Goal: Navigation & Orientation: Find specific page/section

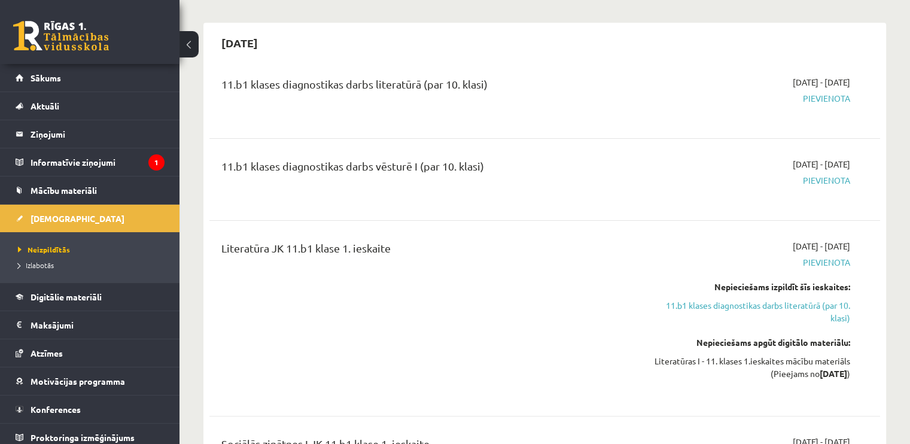
scroll to position [313, 0]
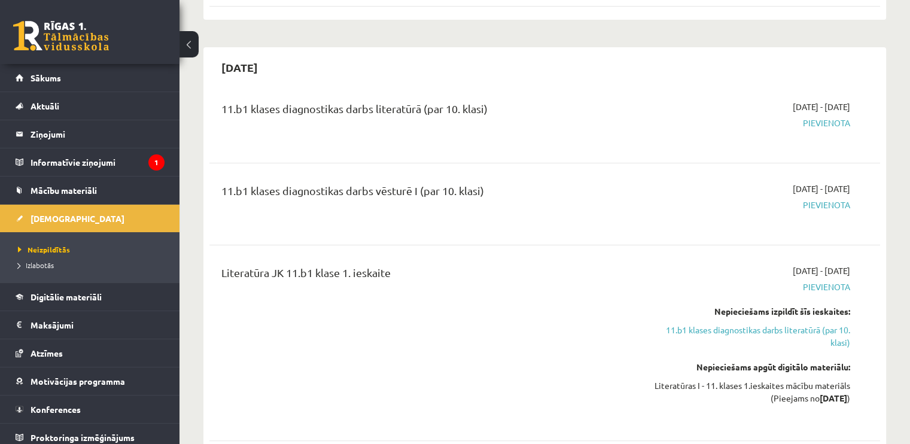
click at [43, 258] on li "Izlabotās" at bounding box center [93, 265] width 150 height 16
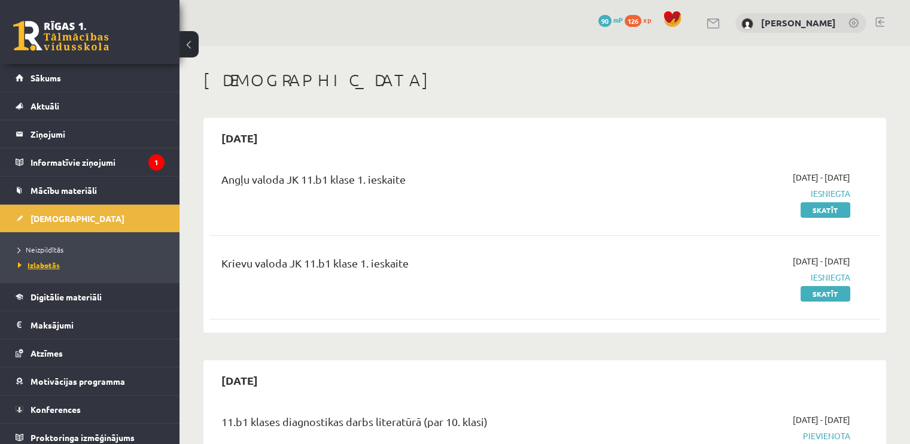
click at [51, 265] on span "Izlabotās" at bounding box center [39, 265] width 42 height 10
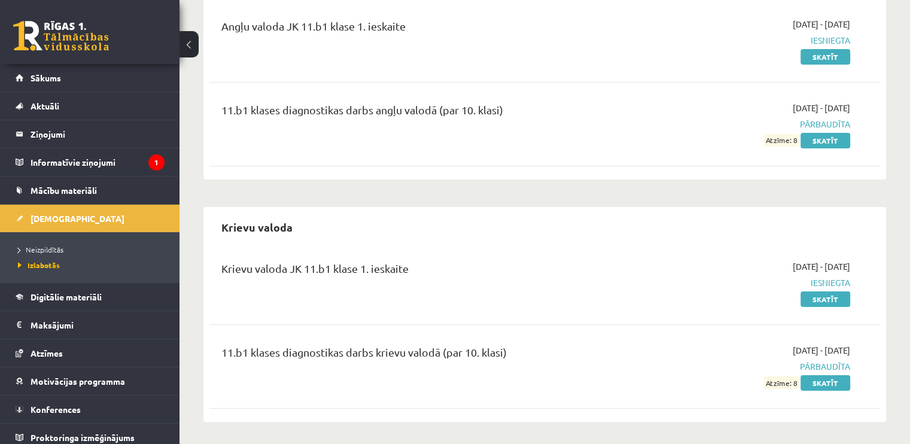
scroll to position [154, 0]
click at [133, 74] on link "Sākums" at bounding box center [90, 78] width 149 height 28
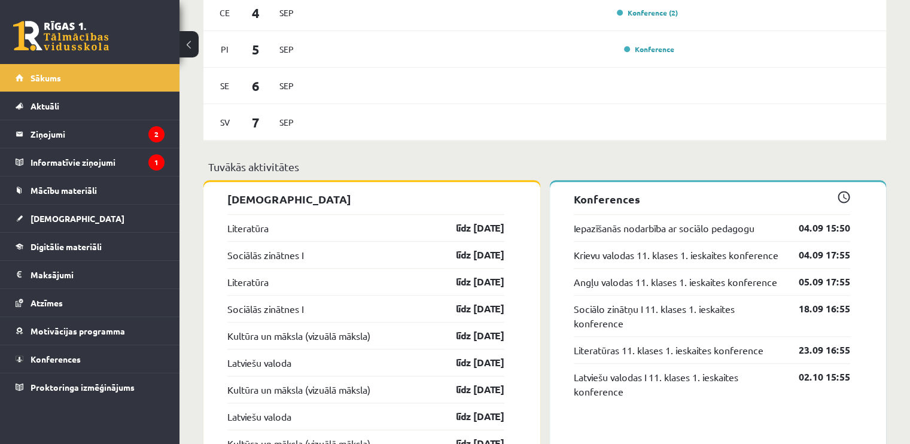
scroll to position [883, 0]
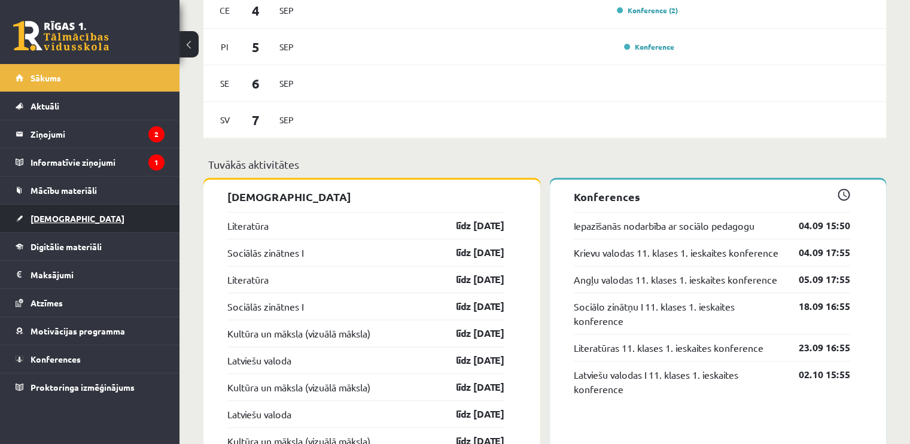
click at [108, 205] on link "[DEMOGRAPHIC_DATA]" at bounding box center [90, 219] width 149 height 28
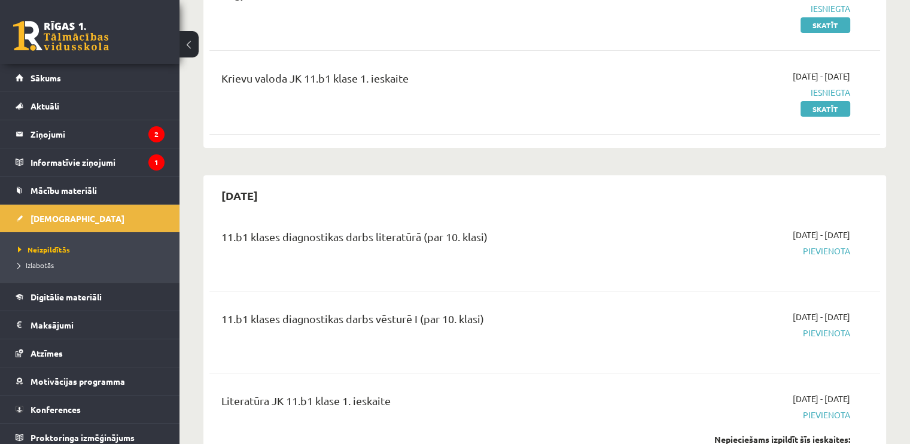
scroll to position [197, 0]
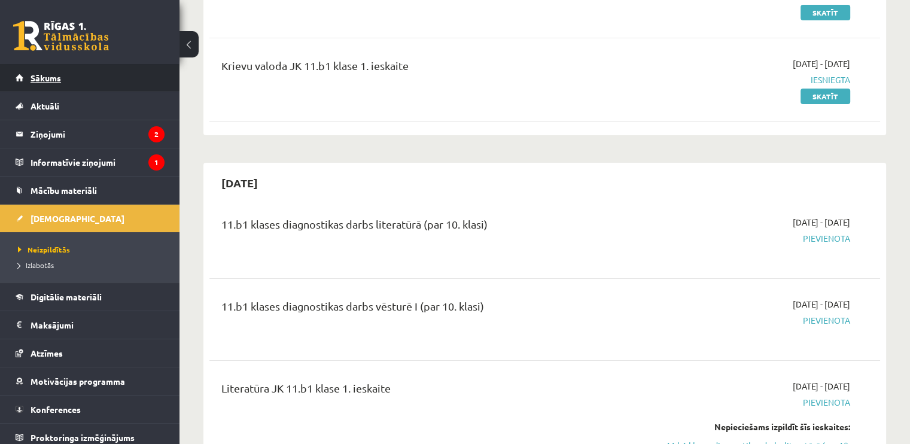
click at [77, 71] on link "Sākums" at bounding box center [90, 78] width 149 height 28
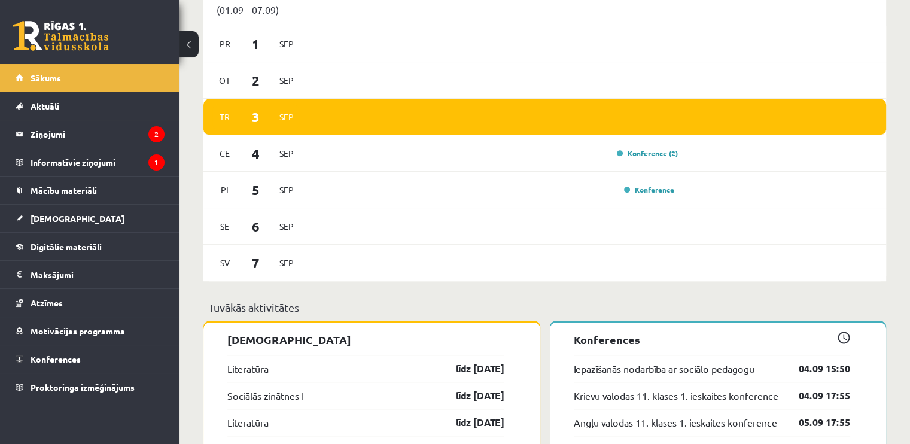
scroll to position [734, 0]
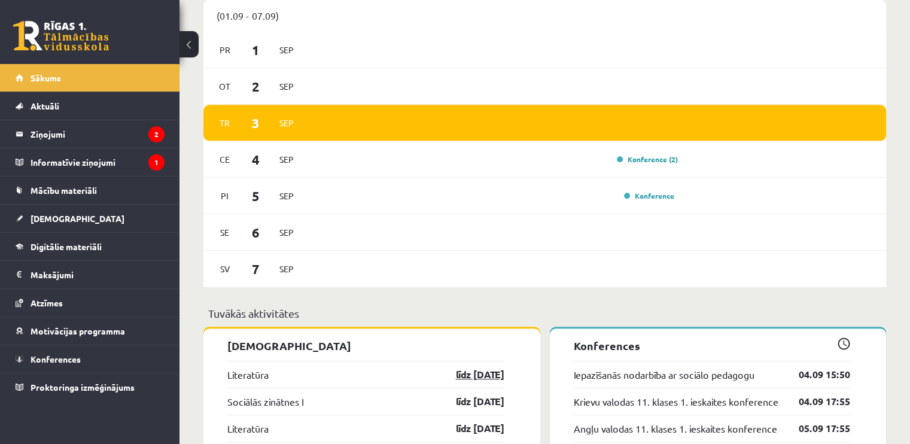
click at [467, 376] on link "līdz [DATE]" at bounding box center [469, 374] width 69 height 14
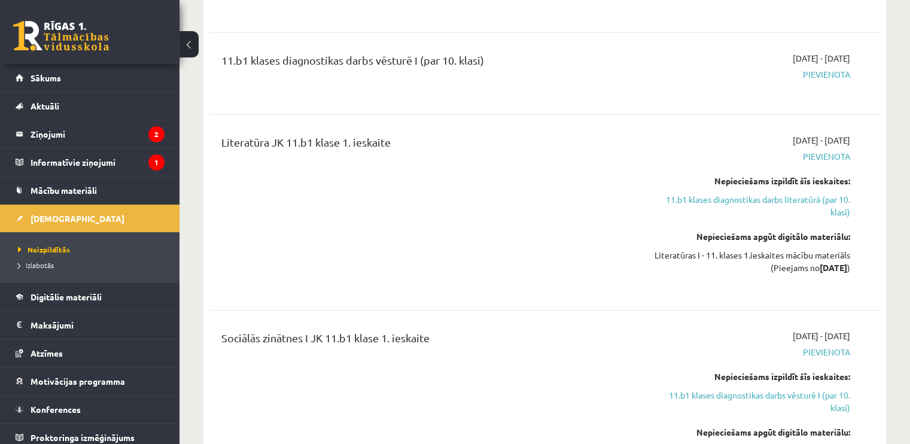
scroll to position [468, 0]
